Goal: Information Seeking & Learning: Learn about a topic

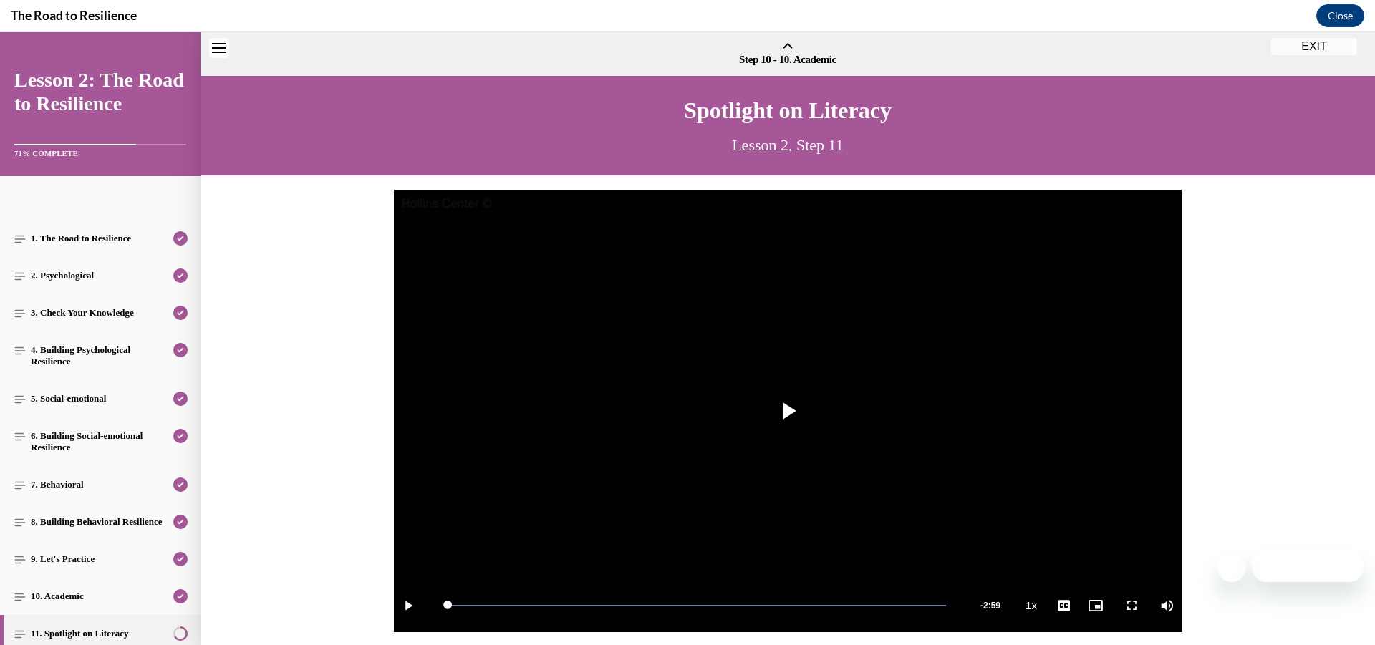
scroll to position [158, 0]
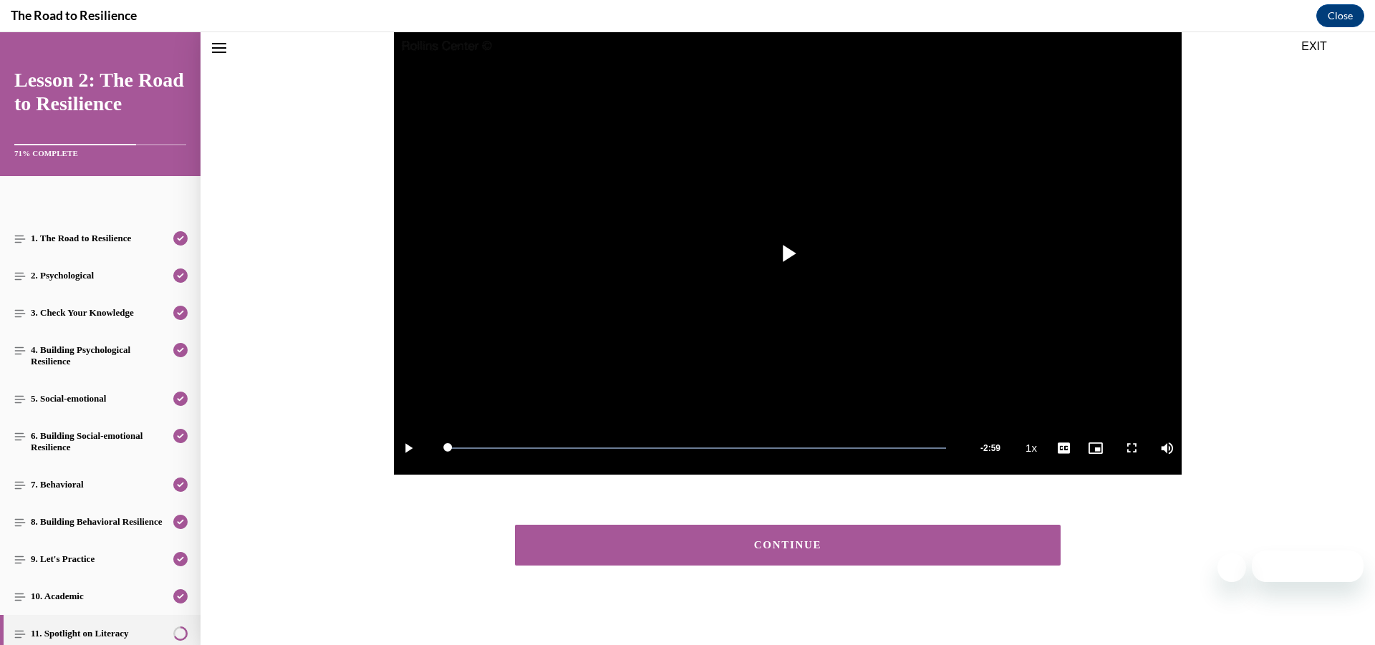
click at [918, 560] on button "CONTINUE" at bounding box center [788, 545] width 546 height 41
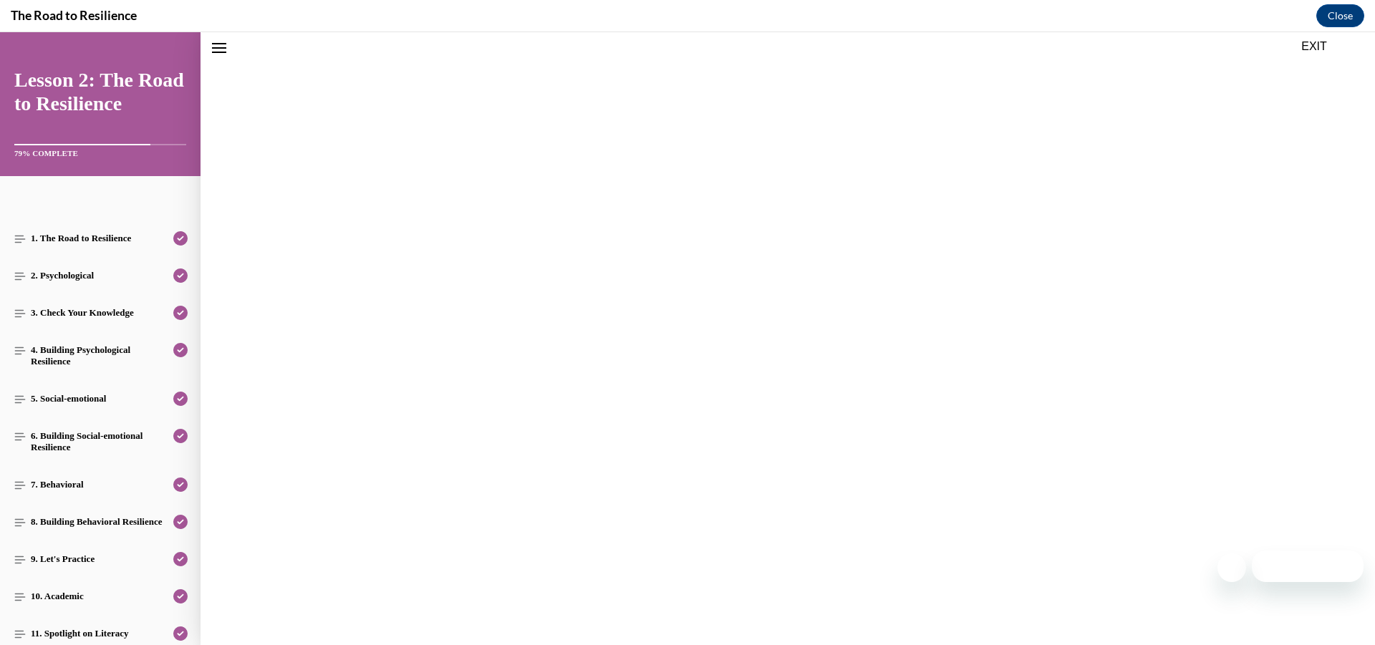
scroll to position [44, 0]
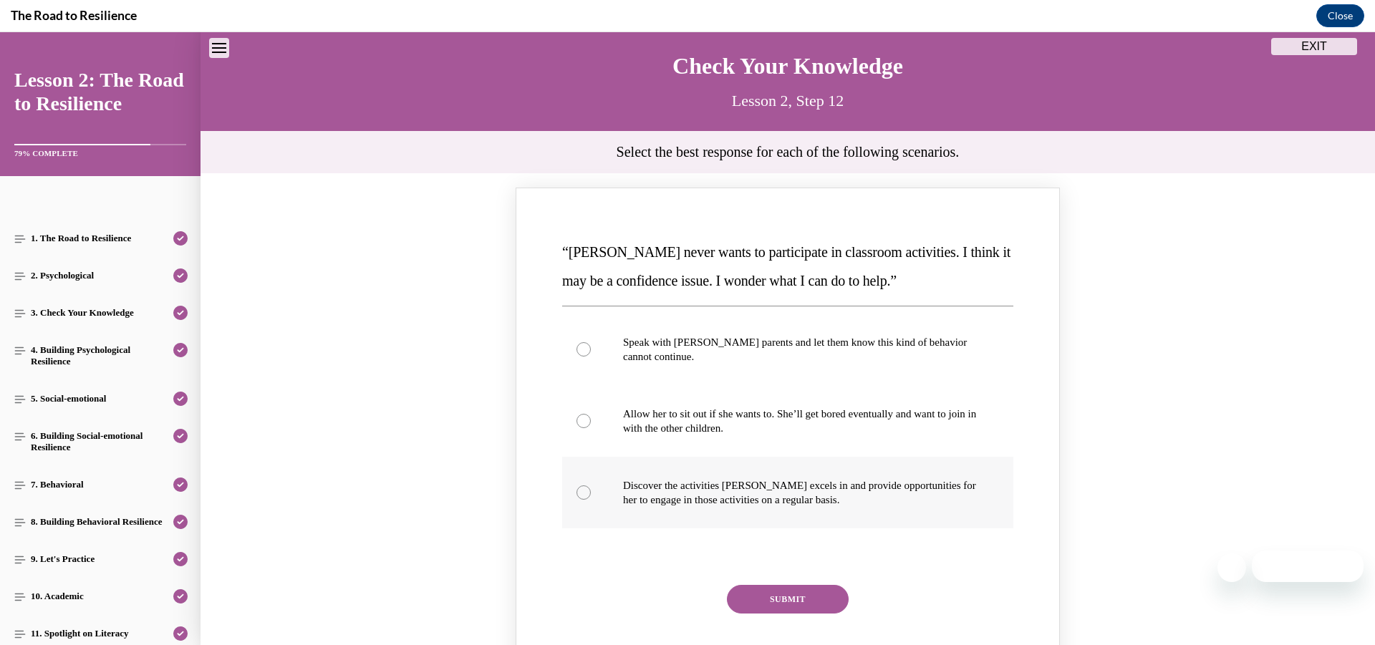
click at [653, 486] on p "Discover the activities [PERSON_NAME] excels in and provide opportunities for h…" at bounding box center [800, 493] width 355 height 29
click at [591, 486] on input "Discover the activities [PERSON_NAME] excels in and provide opportunities for h…" at bounding box center [584, 493] width 14 height 14
radio input "true"
click at [766, 586] on button "SUBMIT" at bounding box center [788, 599] width 122 height 29
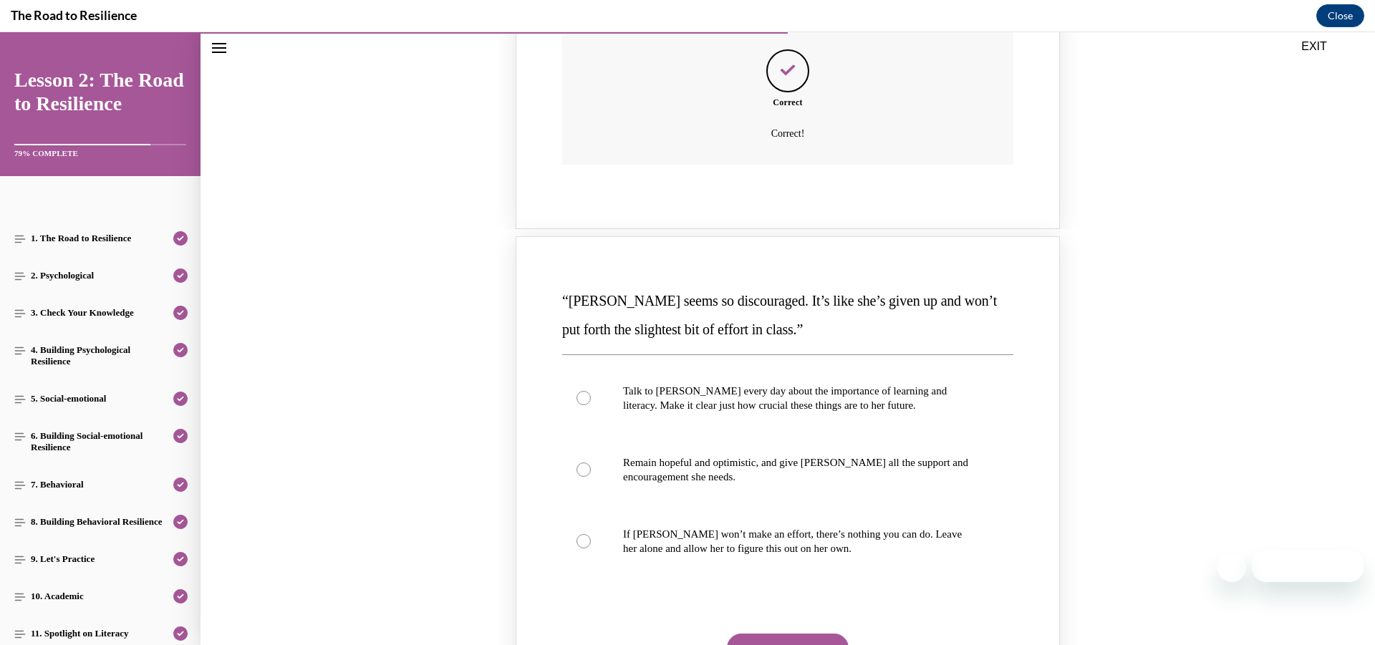
scroll to position [788, 0]
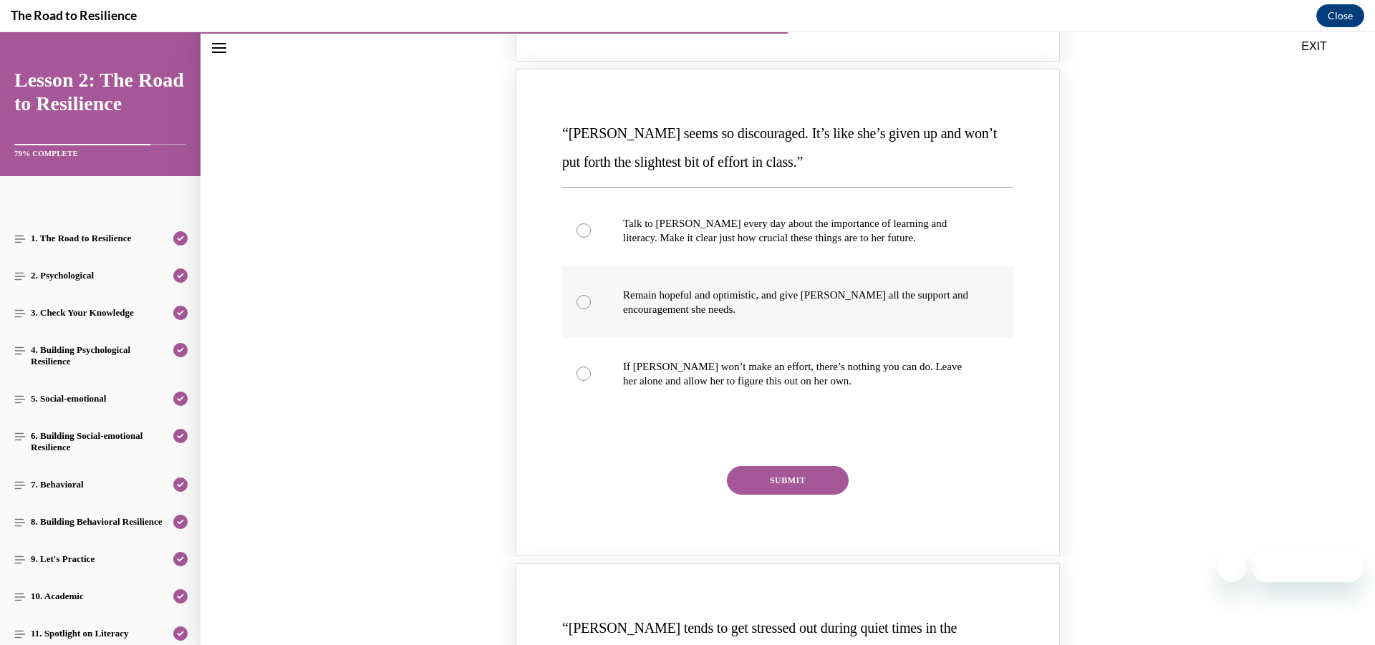
click at [809, 295] on p "Remain hopeful and optimistic, and give [PERSON_NAME] all the support and encou…" at bounding box center [800, 302] width 355 height 29
click at [591, 295] on input "Remain hopeful and optimistic, and give [PERSON_NAME] all the support and encou…" at bounding box center [584, 302] width 14 height 14
radio input "true"
click at [794, 477] on button "SUBMIT" at bounding box center [788, 480] width 122 height 29
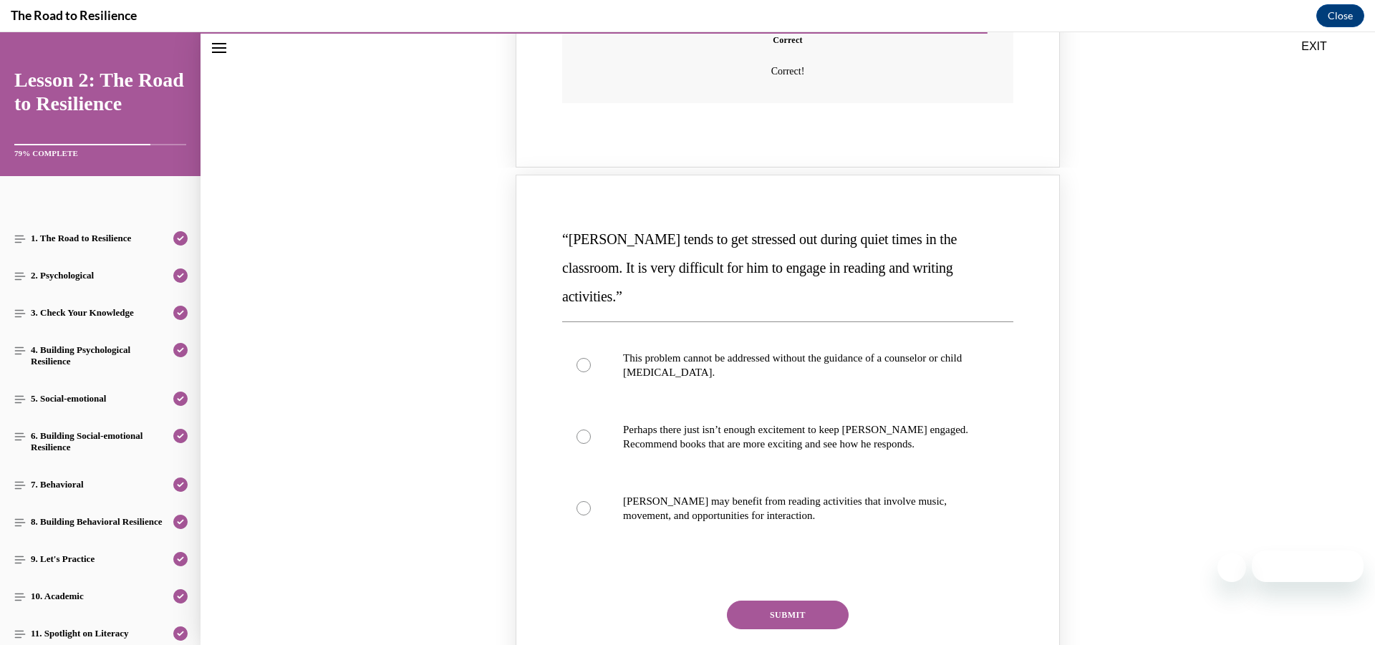
scroll to position [1361, 0]
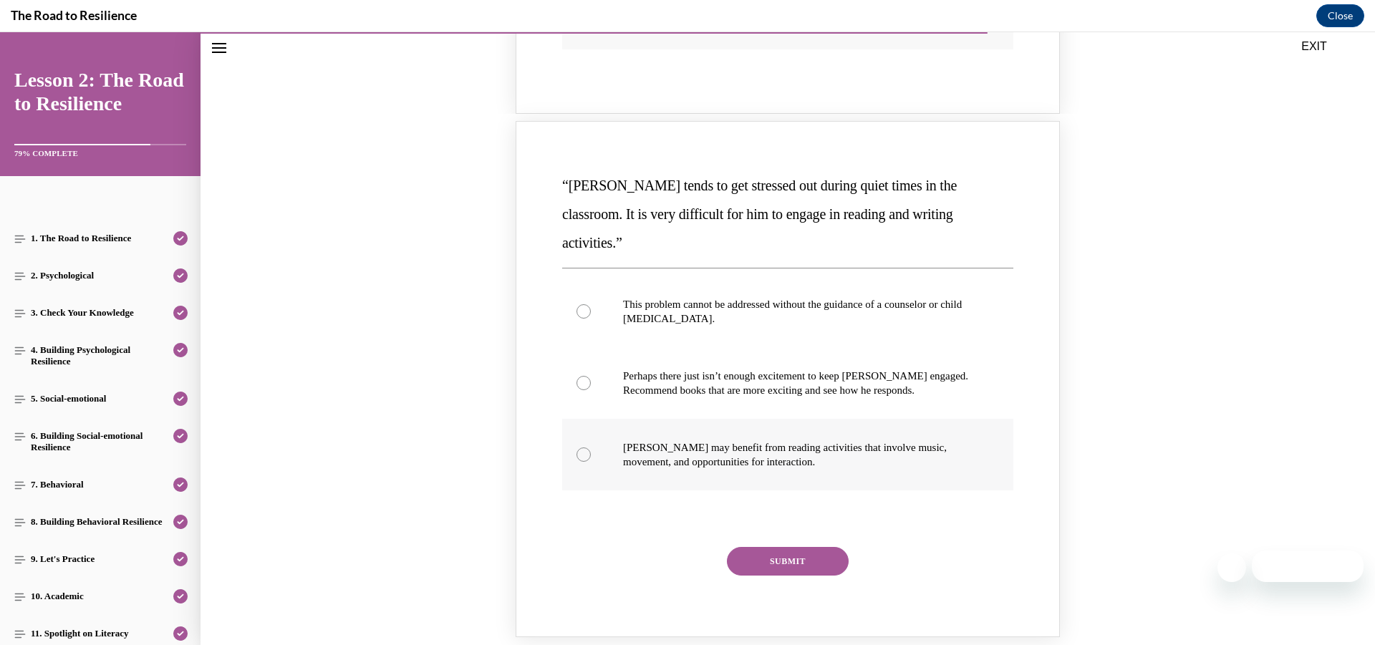
click at [746, 441] on p "[PERSON_NAME] may benefit from reading activities that involve music, movement,…" at bounding box center [800, 455] width 355 height 29
click at [591, 448] on input "[PERSON_NAME] may benefit from reading activities that involve music, movement,…" at bounding box center [584, 455] width 14 height 14
radio input "true"
click at [804, 547] on button "SUBMIT" at bounding box center [788, 561] width 122 height 29
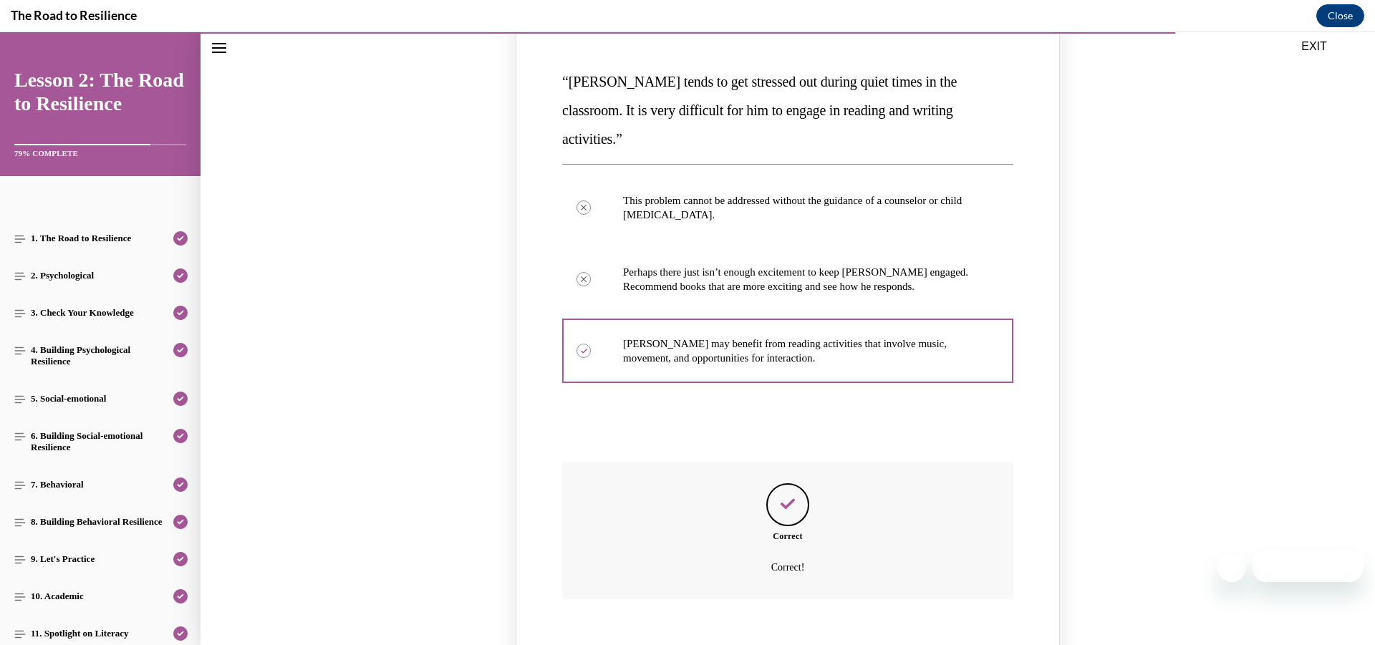
scroll to position [1621, 0]
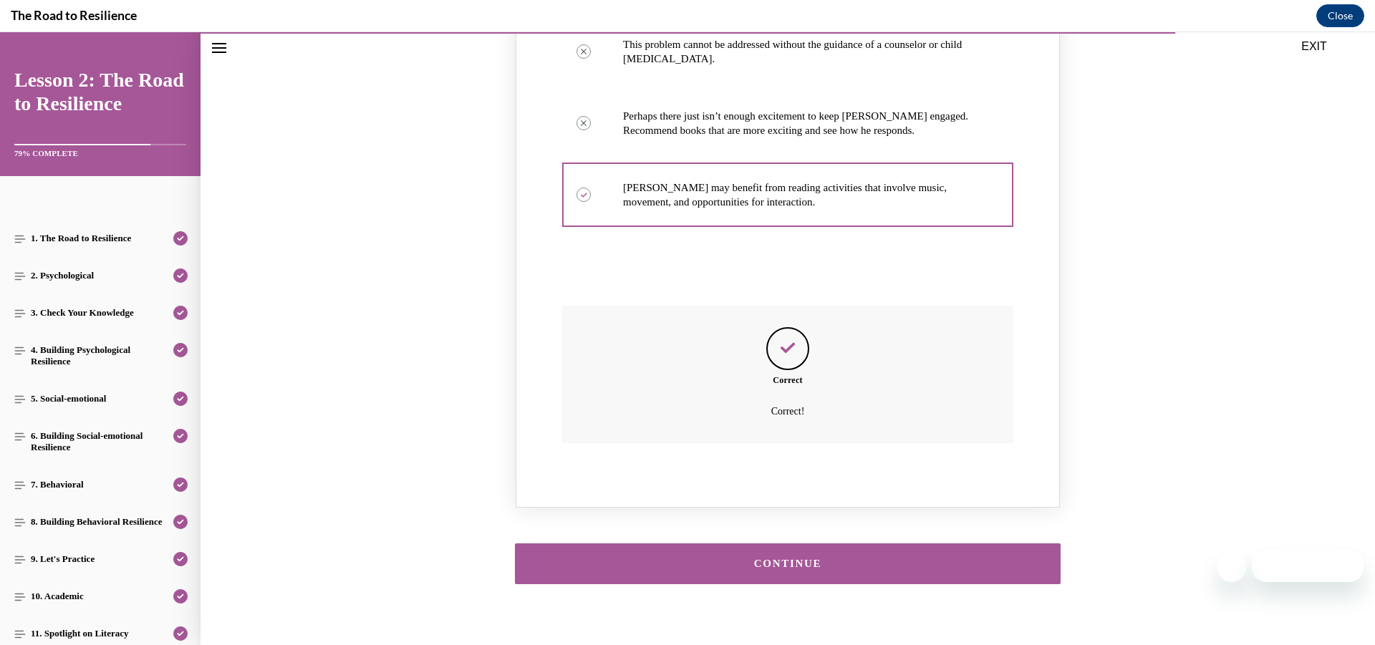
click at [804, 544] on button "CONTINUE" at bounding box center [788, 564] width 546 height 41
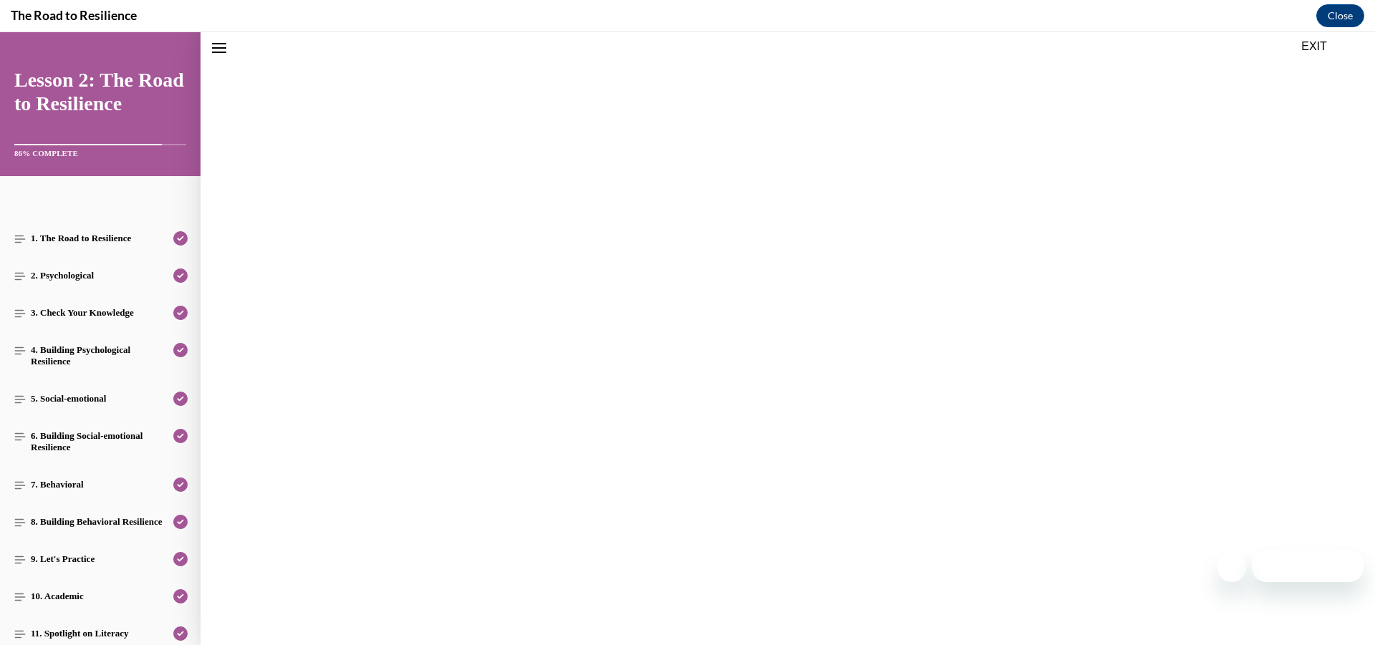
scroll to position [44, 0]
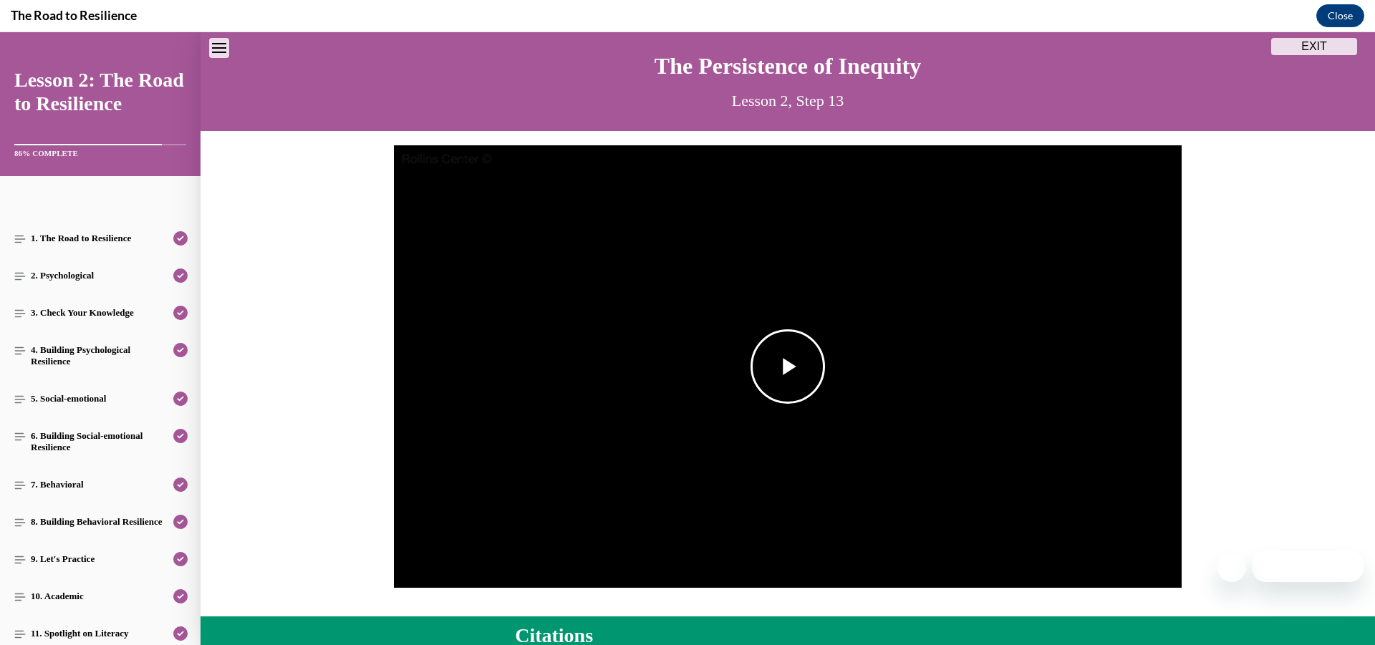
click at [788, 367] on span "Video player" at bounding box center [788, 367] width 0 height 0
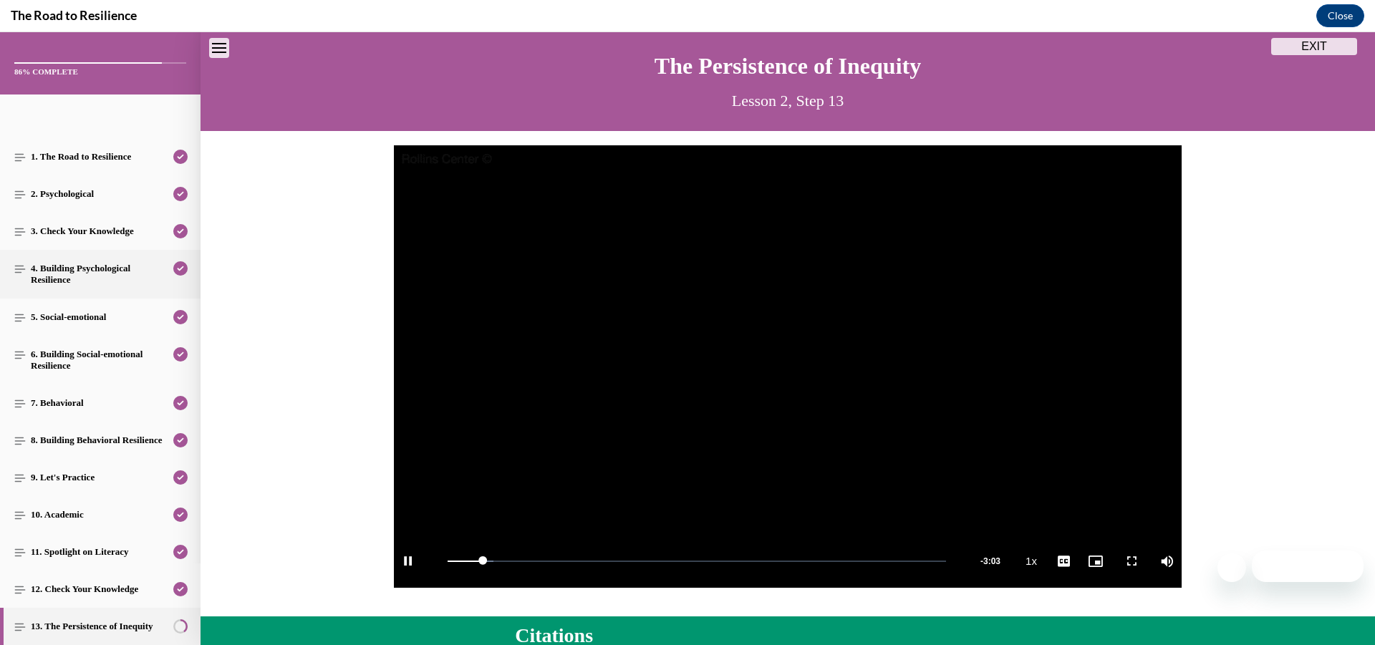
scroll to position [179, 0]
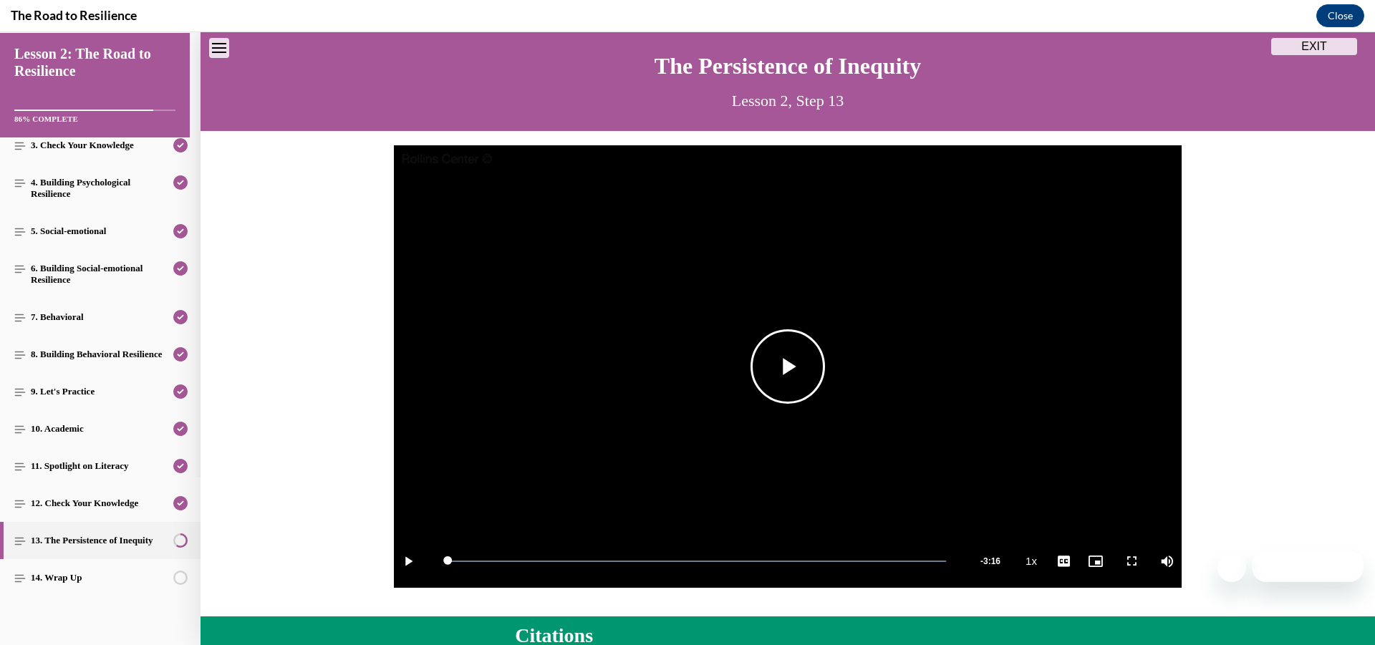
click at [788, 367] on span "Video player" at bounding box center [788, 367] width 0 height 0
click at [1240, 468] on div "Video Player is loading. Play Video Pause Loaded : 100.00% 2:09 Remaining Time …" at bounding box center [788, 374] width 1175 height 458
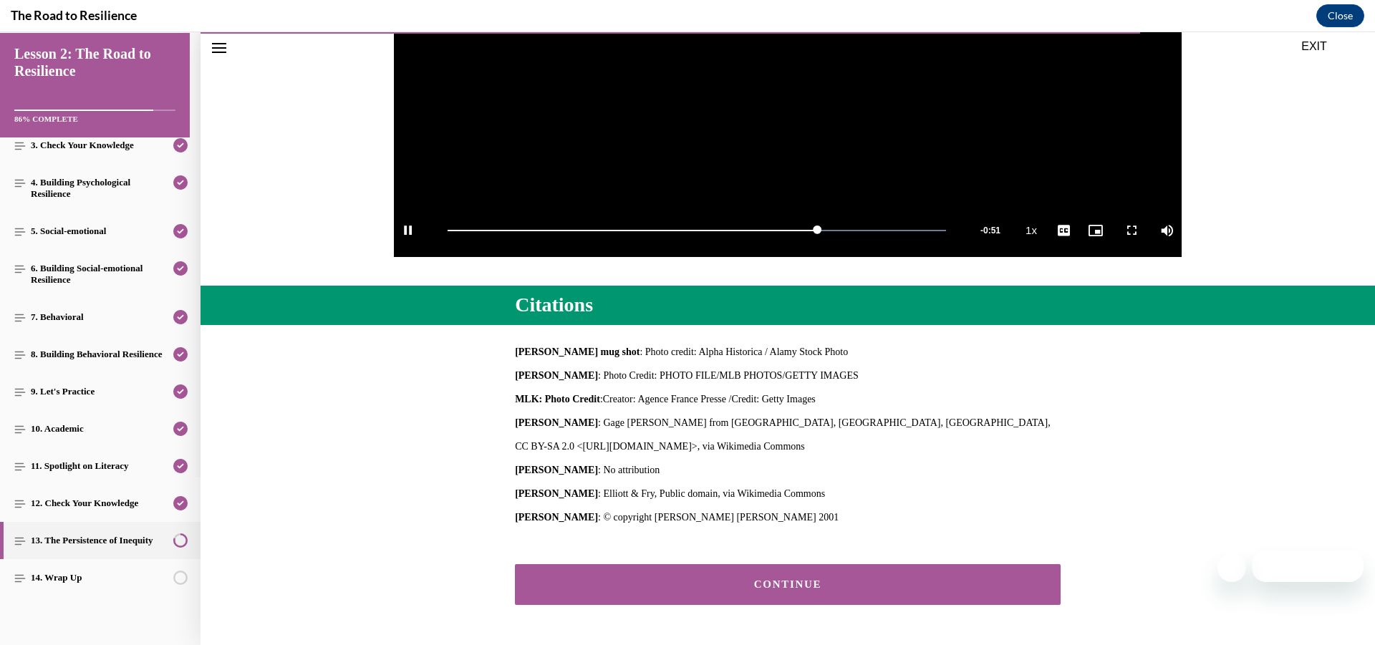
scroll to position [425, 0]
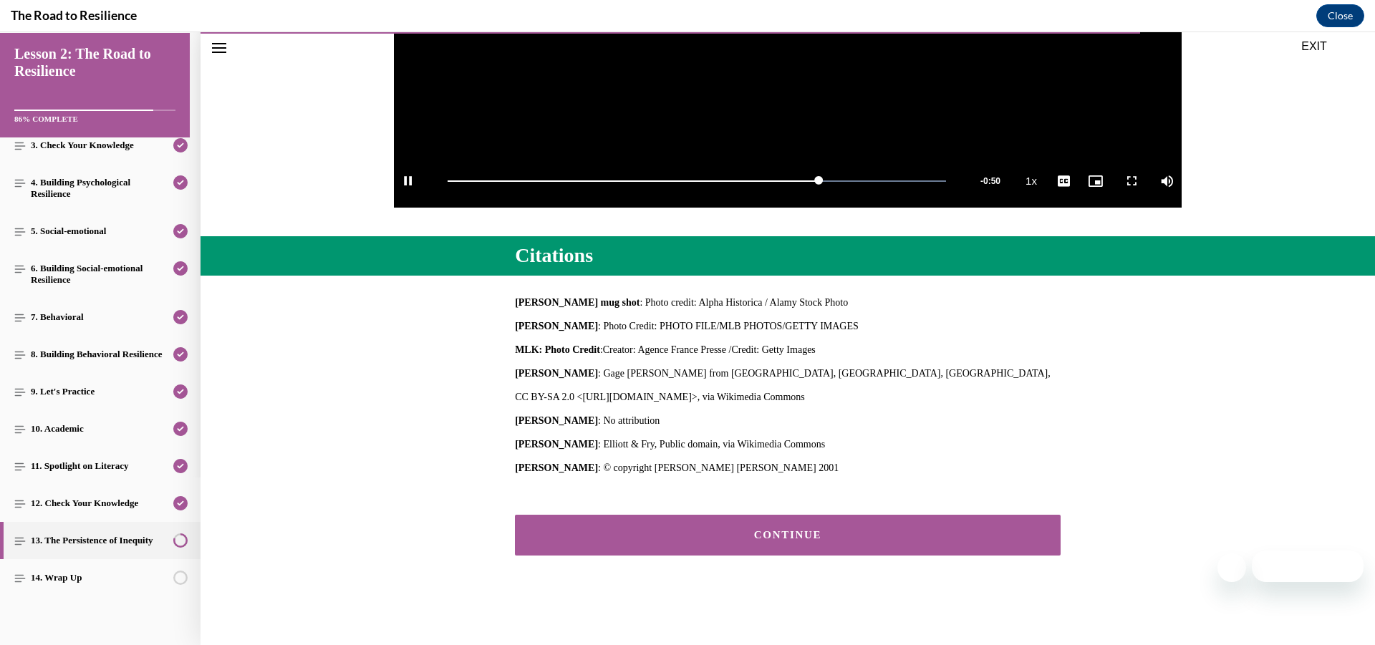
click at [882, 551] on button "CONTINUE" at bounding box center [788, 535] width 546 height 41
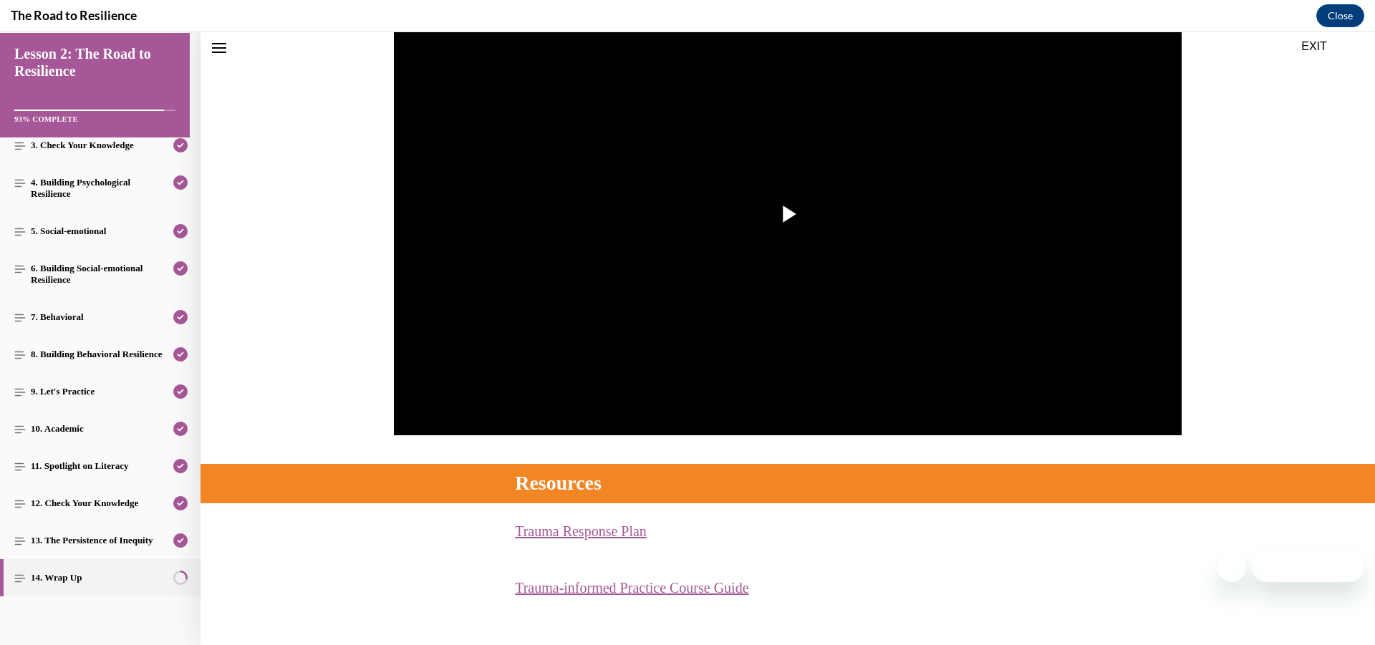
scroll to position [322, 0]
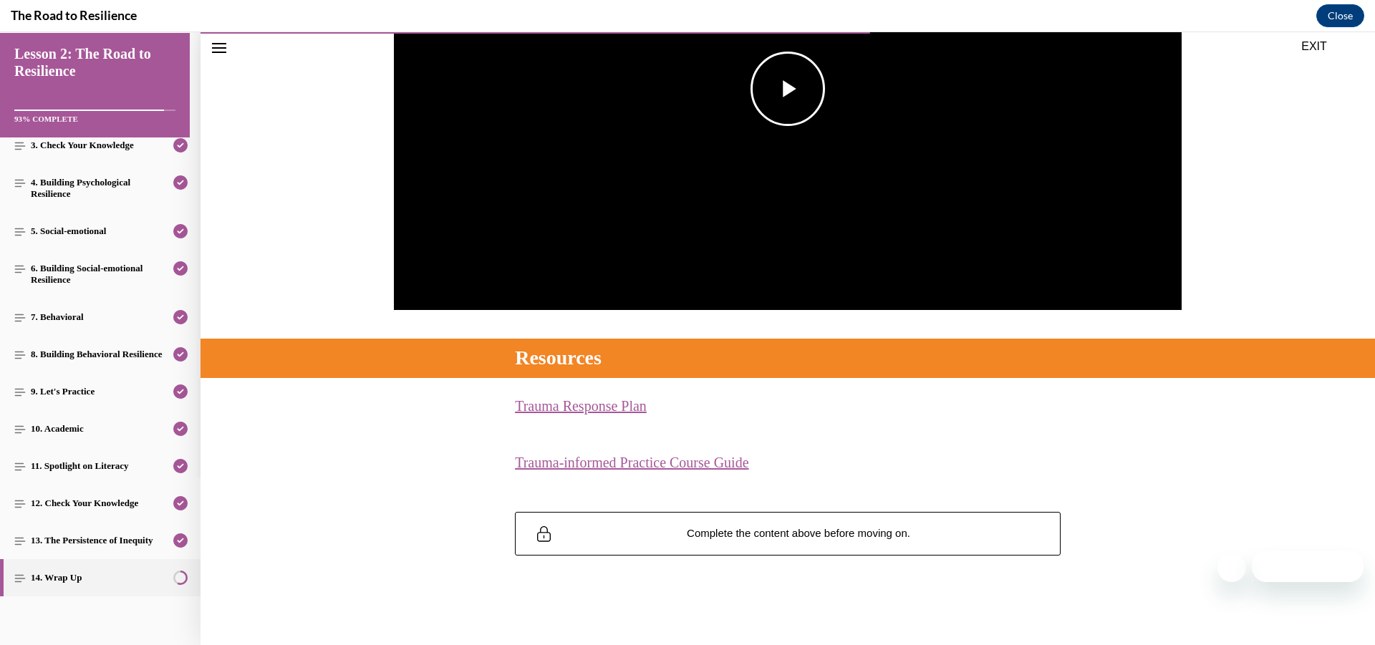
click at [788, 89] on span "Video player" at bounding box center [788, 89] width 0 height 0
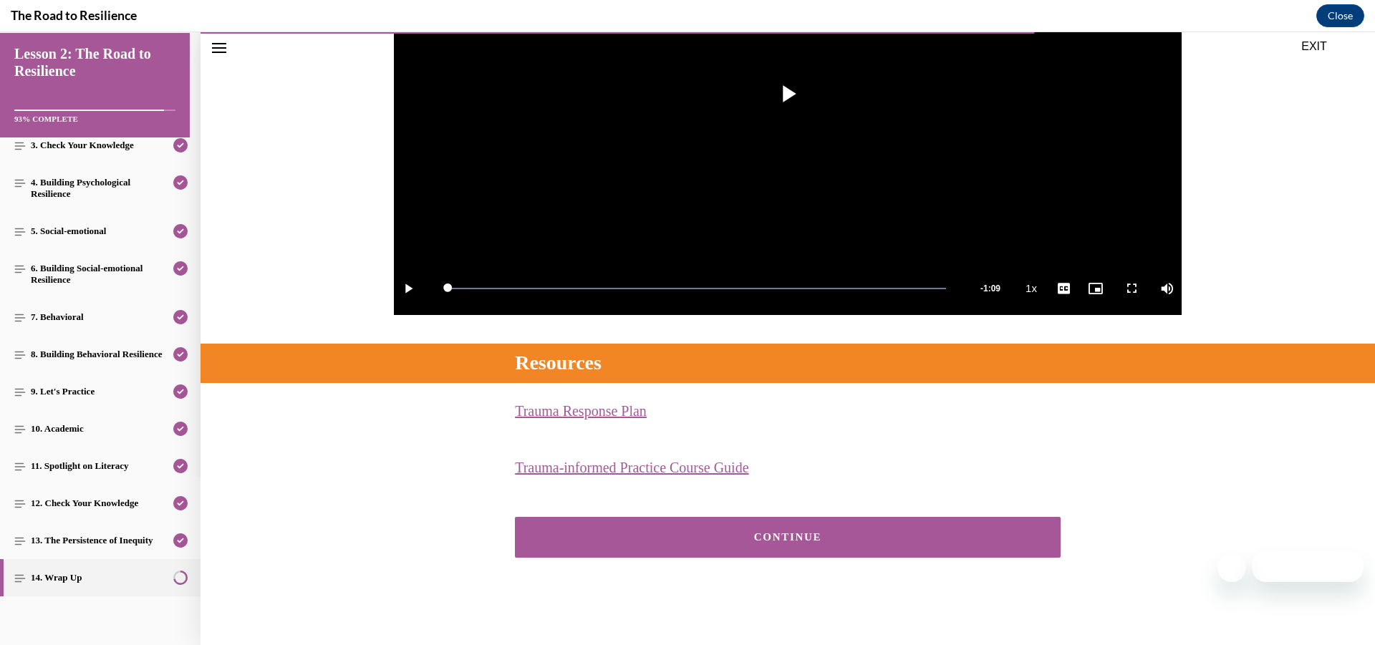
scroll to position [319, 0]
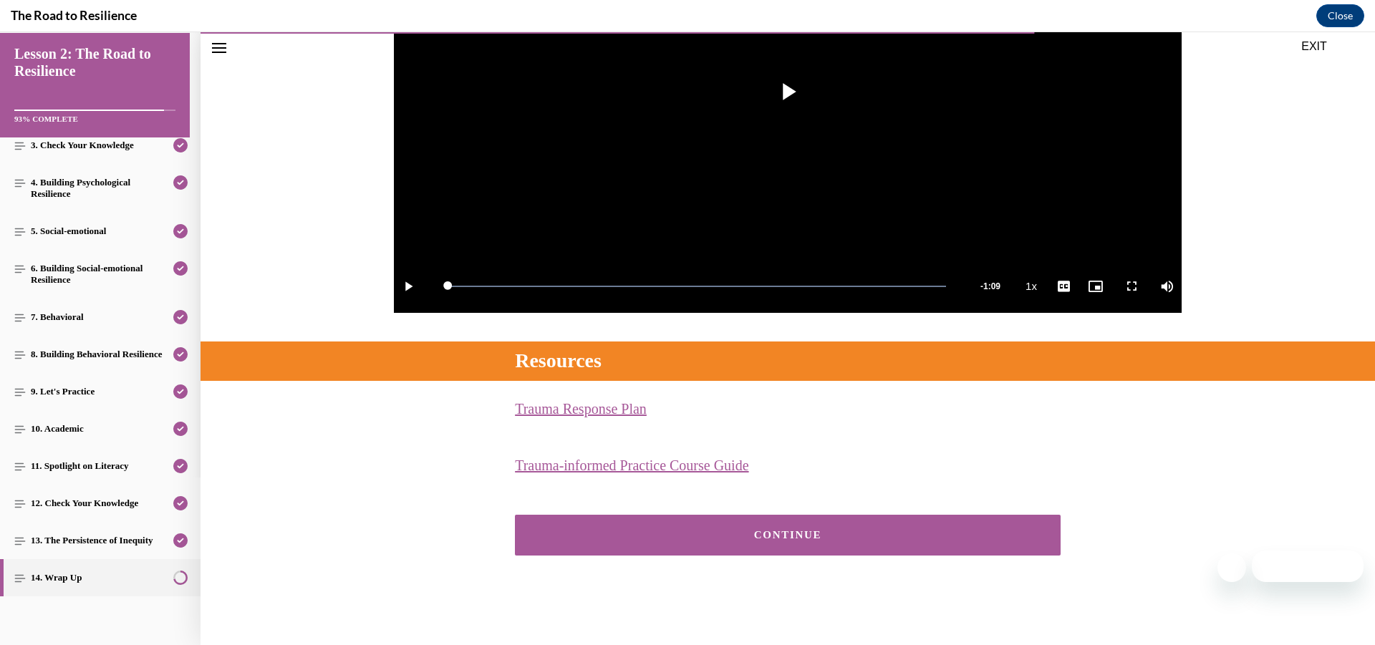
click at [769, 542] on button "CONTINUE" at bounding box center [788, 535] width 546 height 41
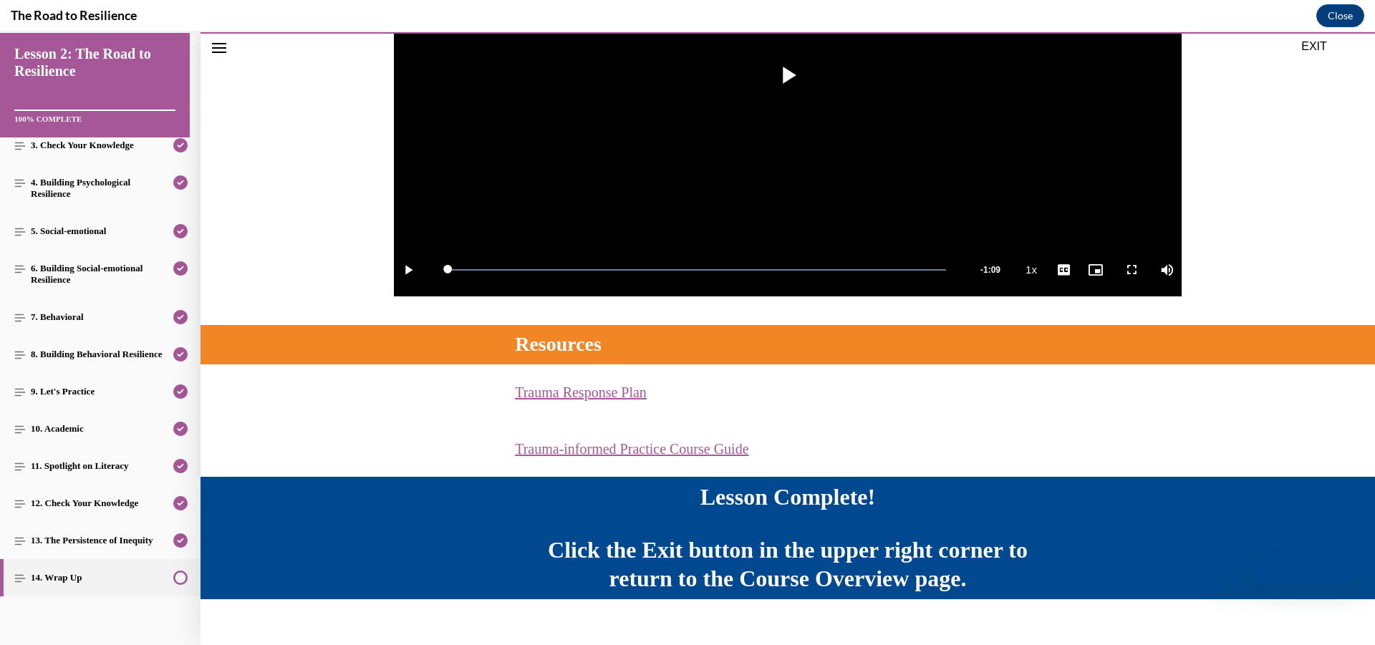
scroll to position [357, 0]
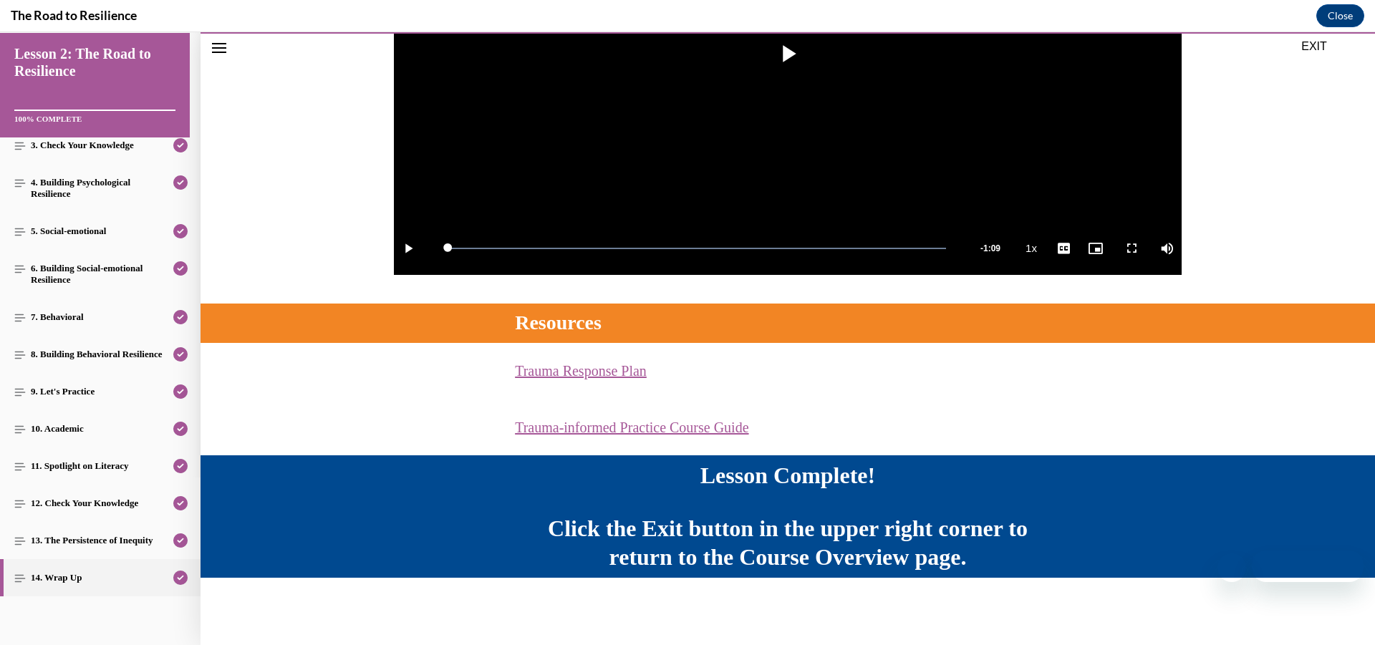
click at [1306, 46] on button "EXIT" at bounding box center [1315, 46] width 86 height 17
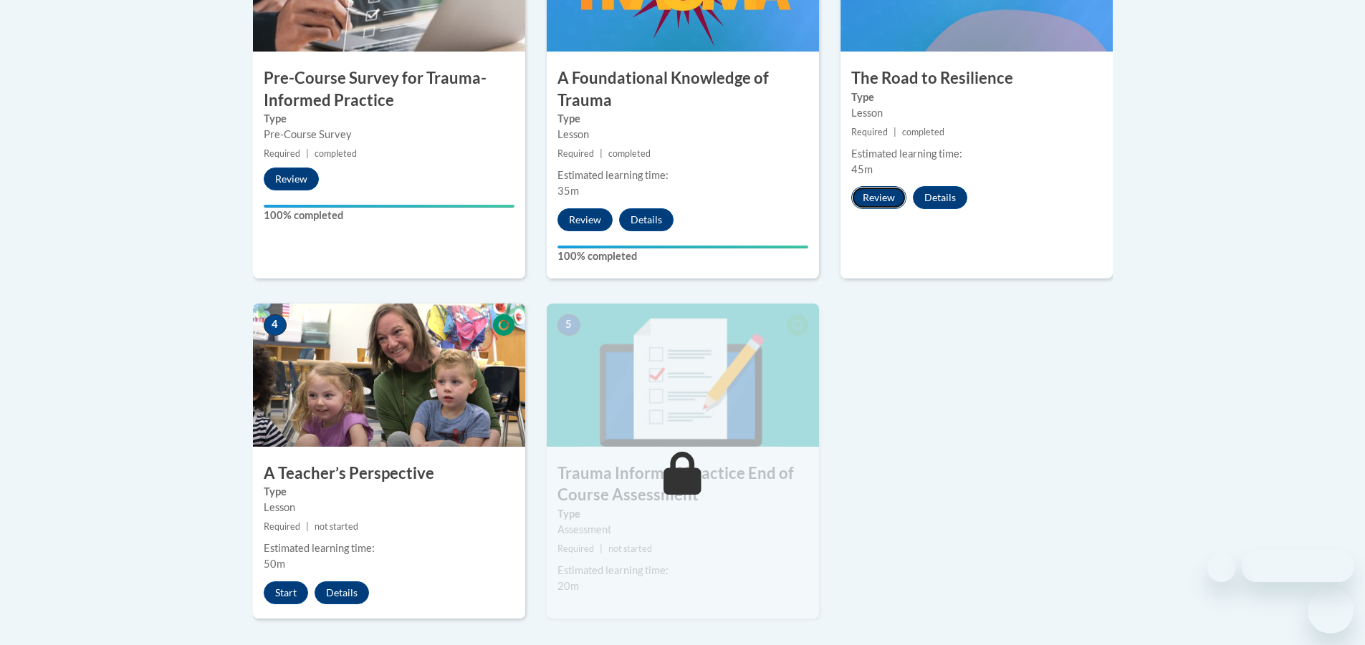
click at [872, 196] on button "Review" at bounding box center [878, 197] width 55 height 23
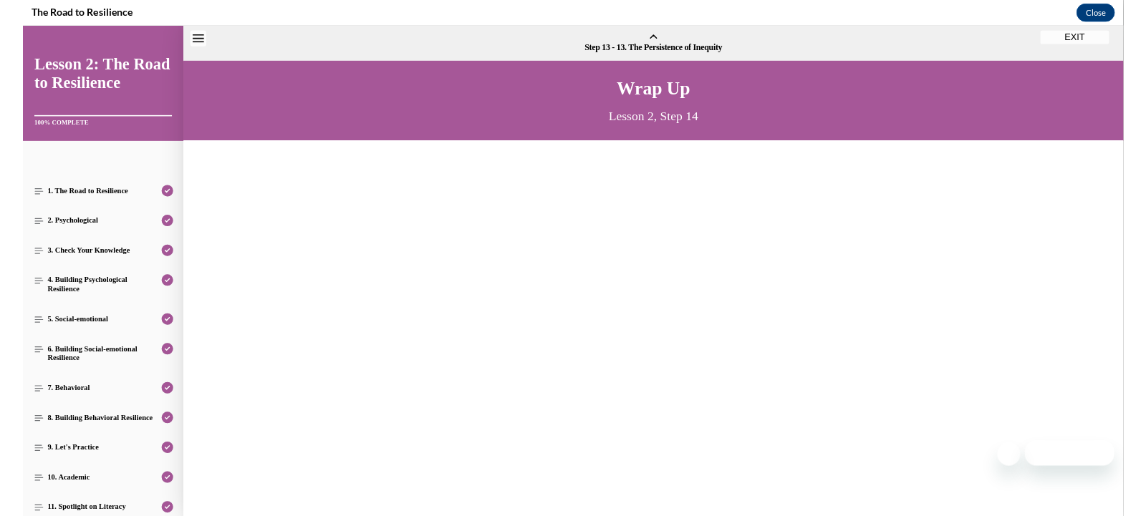
scroll to position [44, 0]
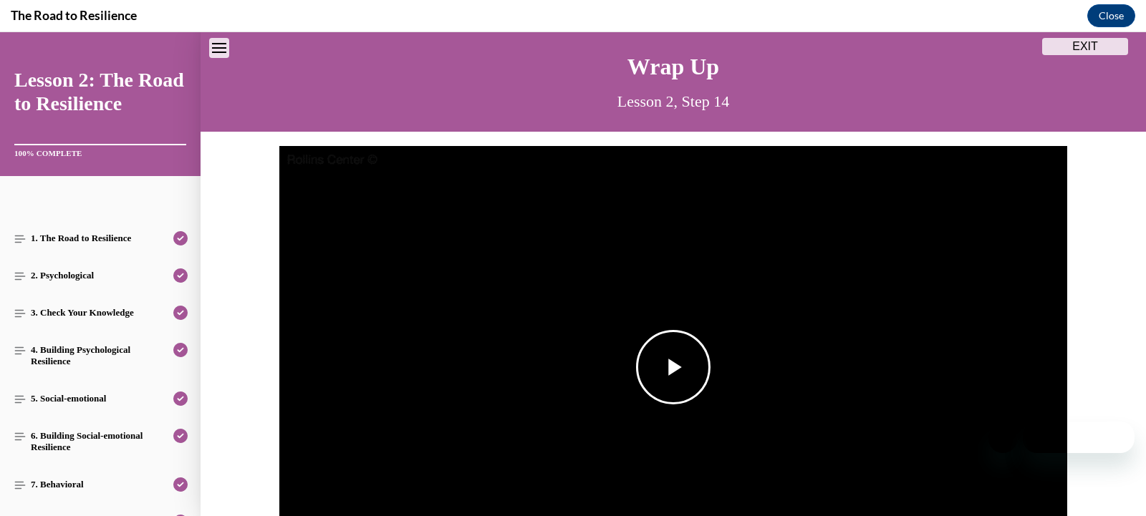
click at [673, 367] on span "Video player" at bounding box center [673, 367] width 0 height 0
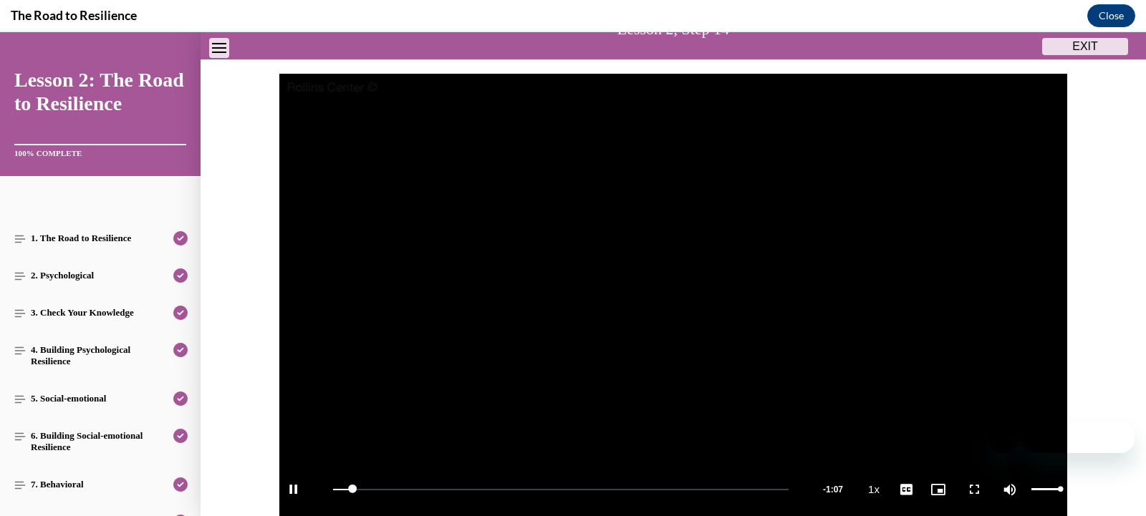
click at [1045, 486] on div "Mute" at bounding box center [1032, 490] width 72 height 54
drag, startPoint x: 1052, startPoint y: 488, endPoint x: 1028, endPoint y: 498, distance: 25.7
click at [1028, 498] on div "Mute 51%" at bounding box center [1032, 490] width 72 height 54
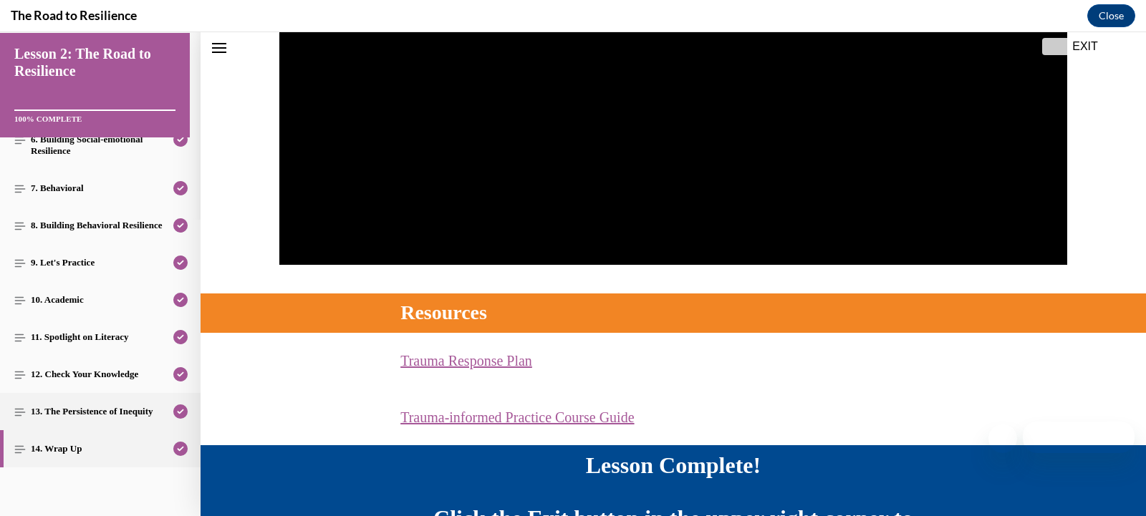
scroll to position [486, 0]
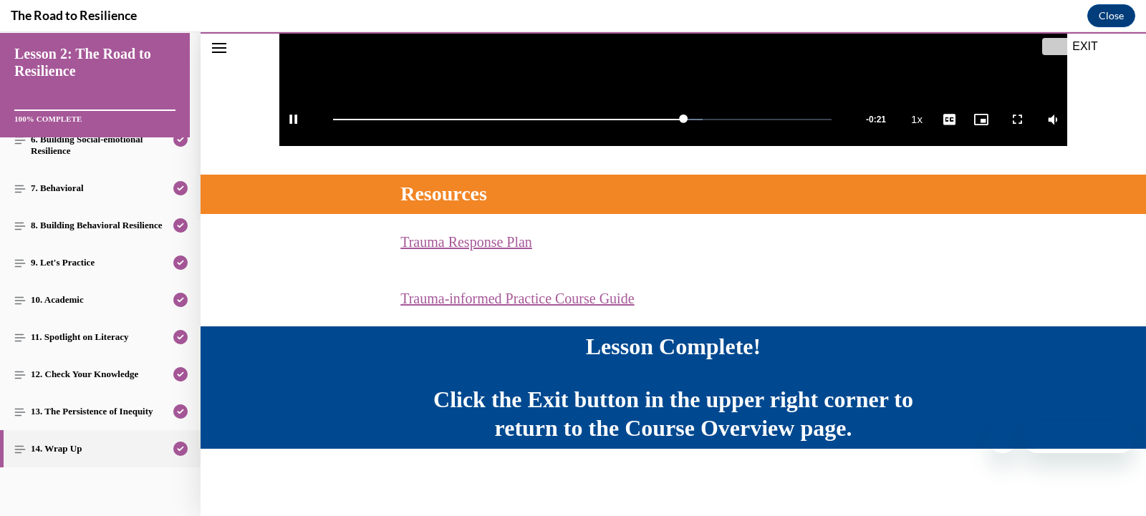
click at [1092, 44] on button "EXIT" at bounding box center [1085, 46] width 86 height 17
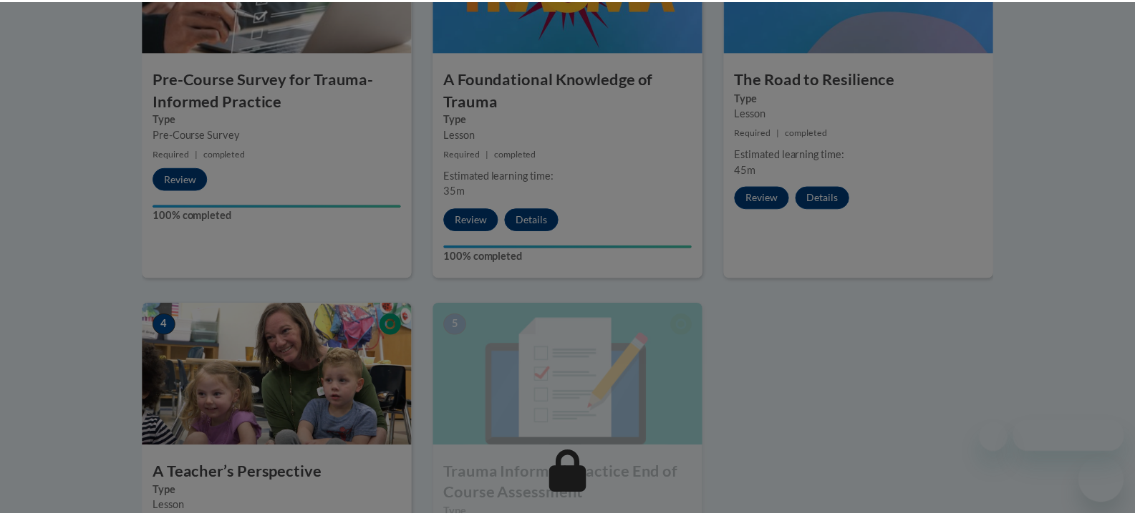
scroll to position [0, 0]
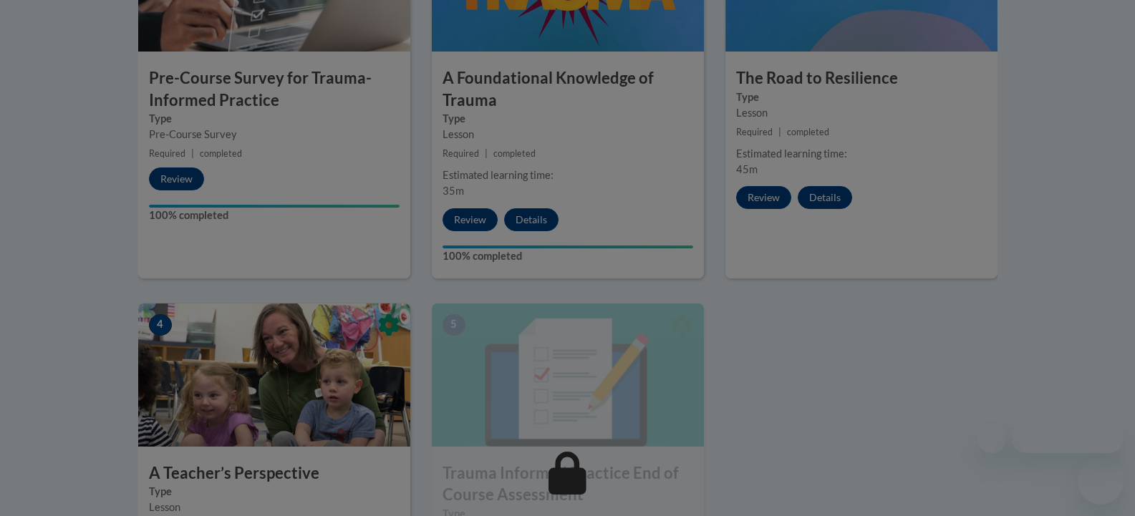
click at [789, 243] on div at bounding box center [567, 258] width 1135 height 516
click at [770, 204] on div at bounding box center [567, 258] width 1135 height 516
click at [771, 196] on div at bounding box center [567, 258] width 1135 height 516
click at [771, 204] on div at bounding box center [567, 258] width 1135 height 516
click at [773, 200] on div at bounding box center [567, 258] width 1135 height 516
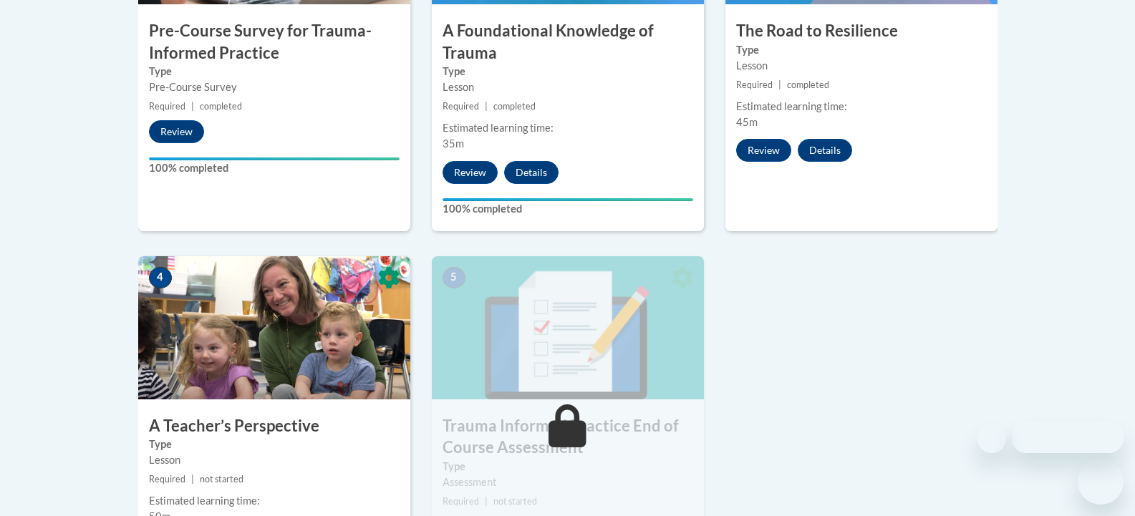
scroll to position [573, 0]
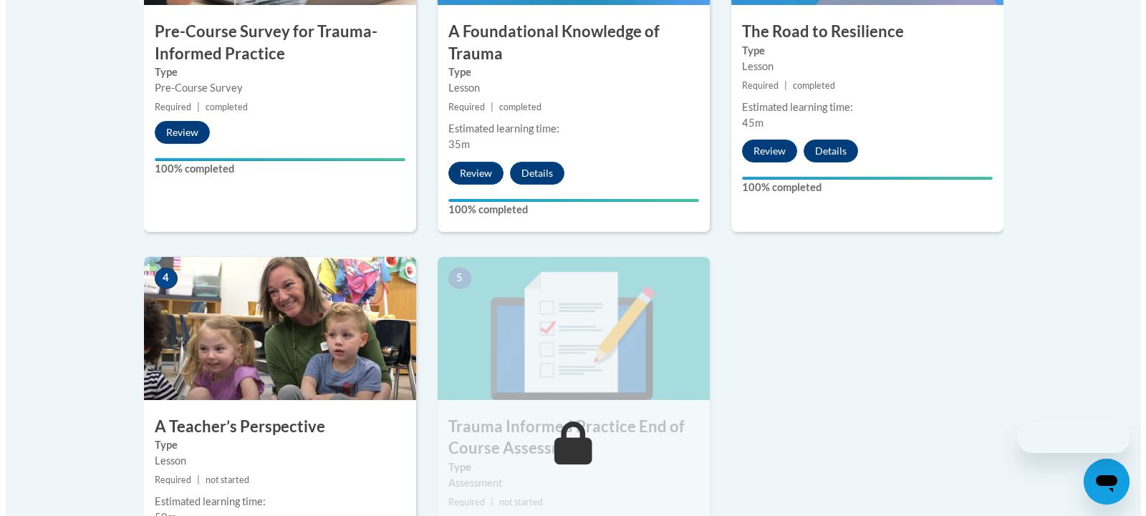
scroll to position [645, 0]
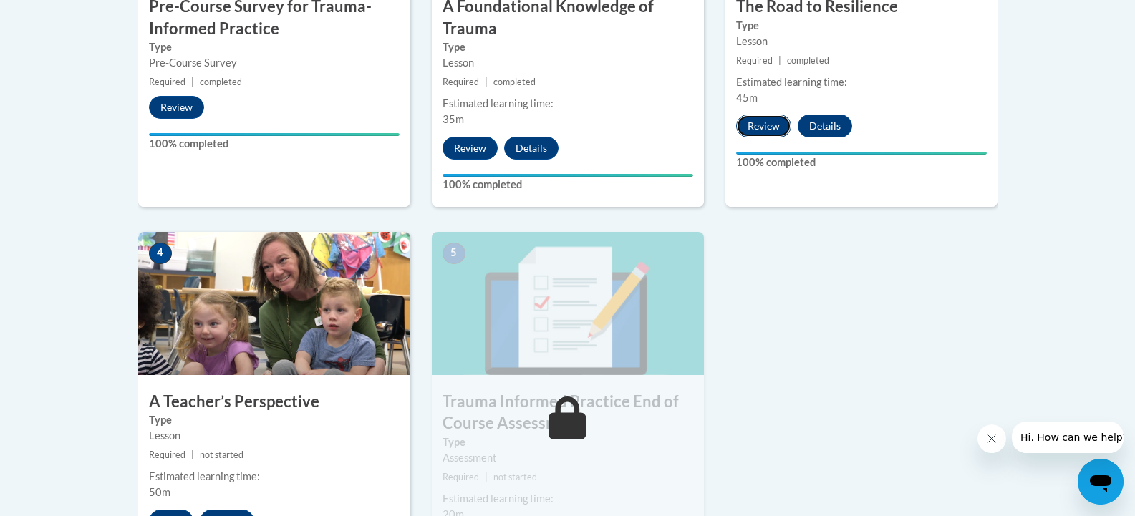
click at [760, 130] on button "Review" at bounding box center [763, 126] width 55 height 23
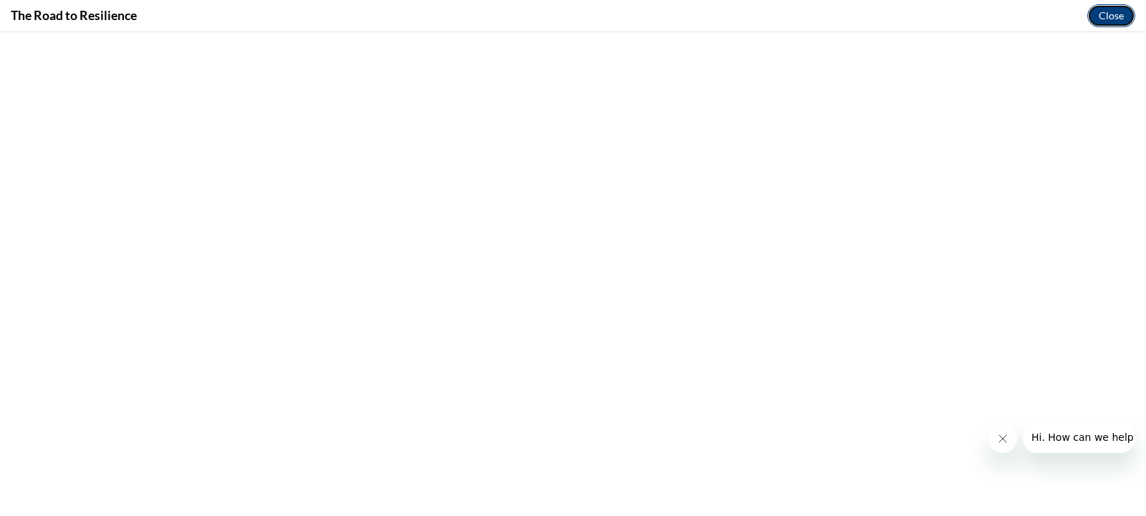
click at [1107, 20] on button "Close" at bounding box center [1111, 15] width 48 height 23
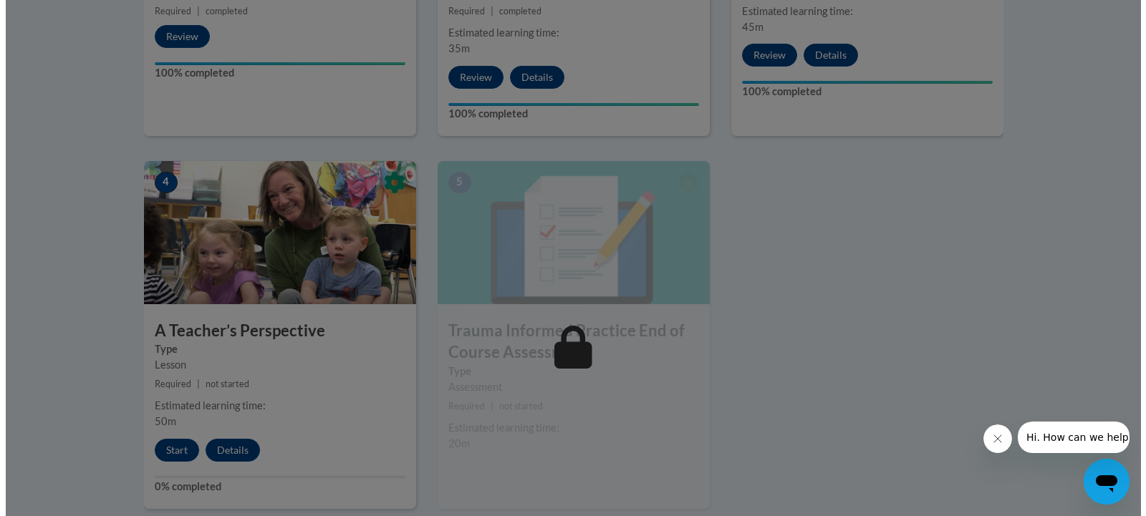
scroll to position [716, 0]
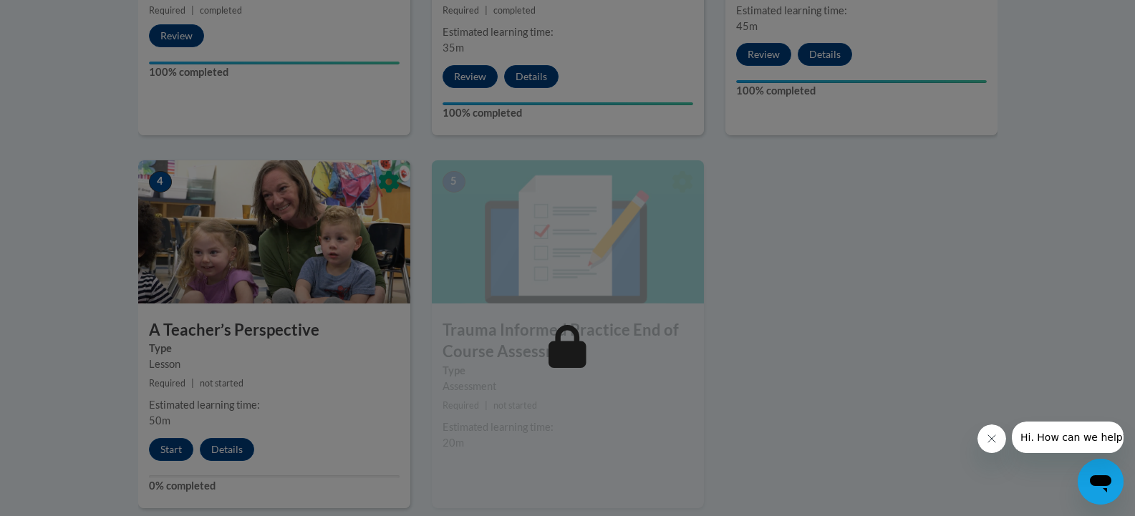
click at [170, 448] on div at bounding box center [567, 258] width 1135 height 516
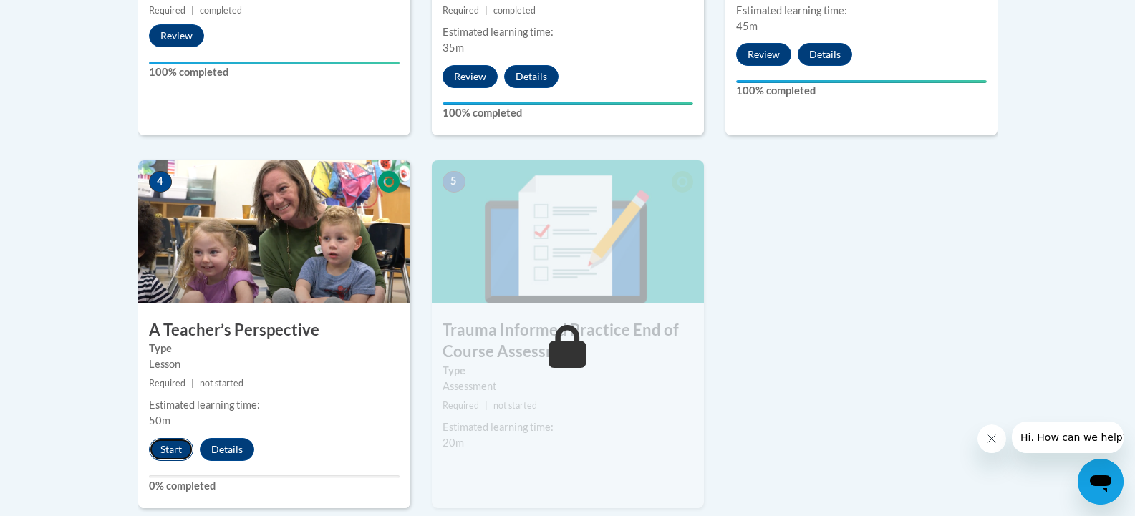
click at [173, 448] on button "Start" at bounding box center [171, 449] width 44 height 23
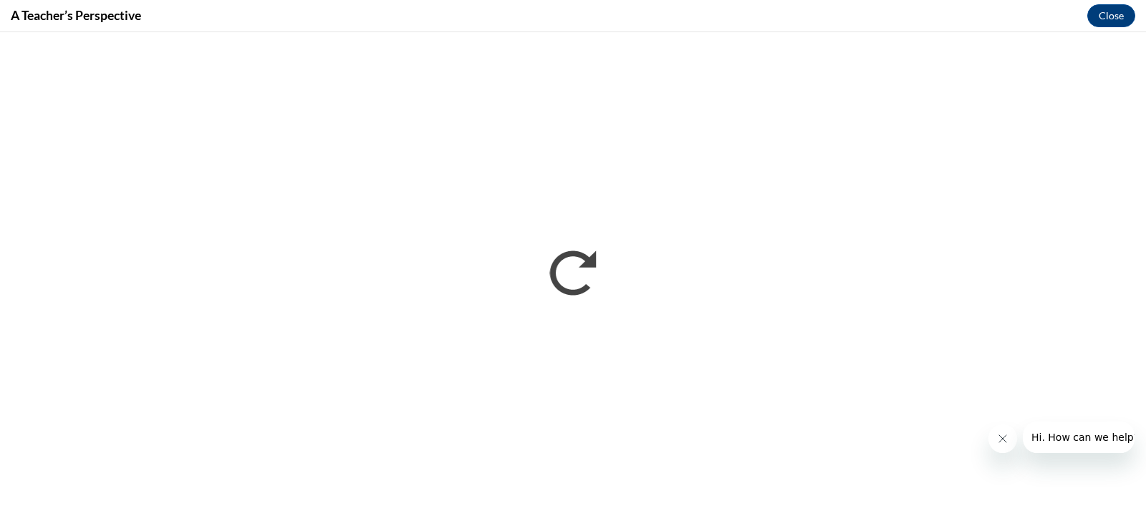
scroll to position [0, 0]
